Goal: Navigation & Orientation: Find specific page/section

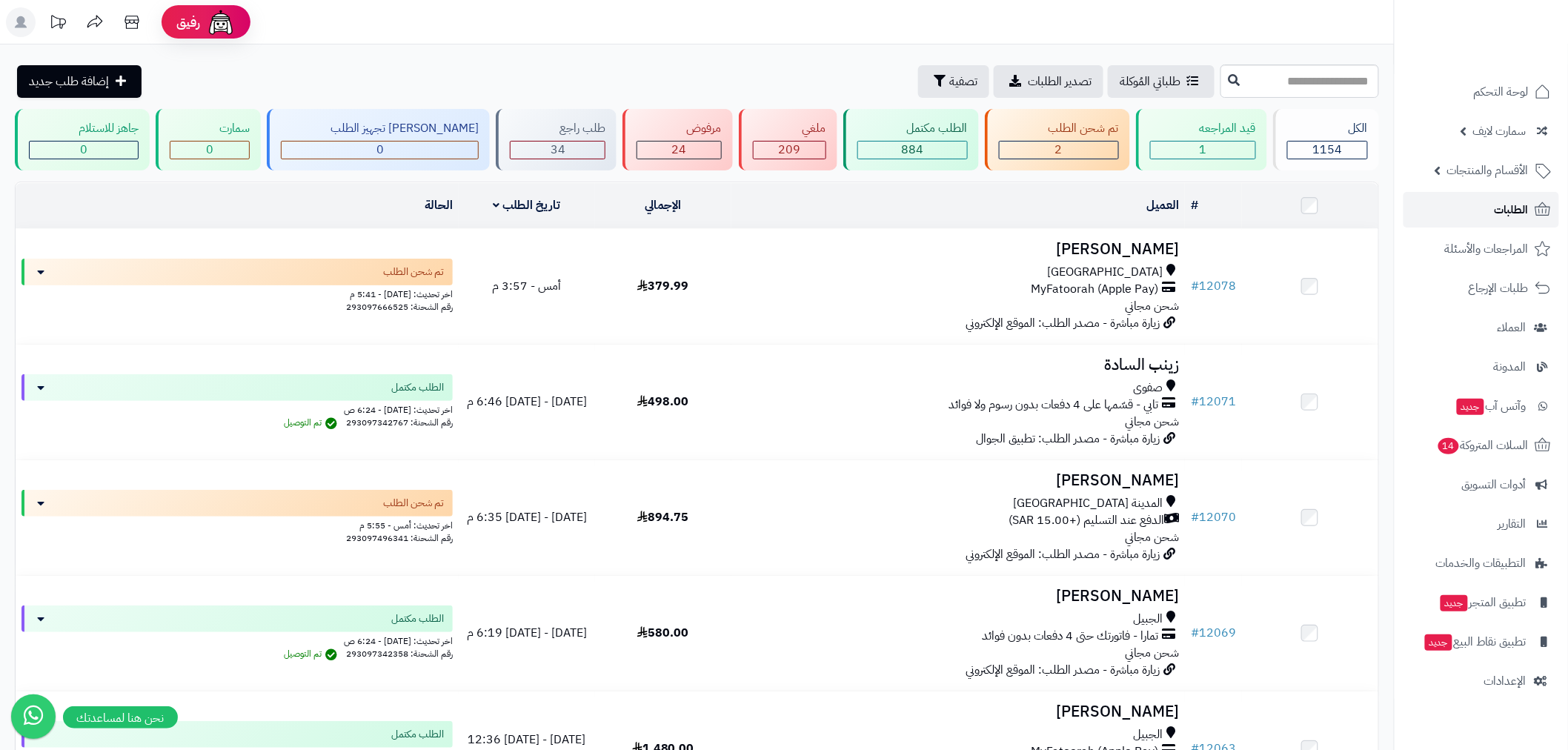
click at [1492, 210] on link "الطلبات" at bounding box center [1481, 210] width 156 height 35
